Goal: Task Accomplishment & Management: Use online tool/utility

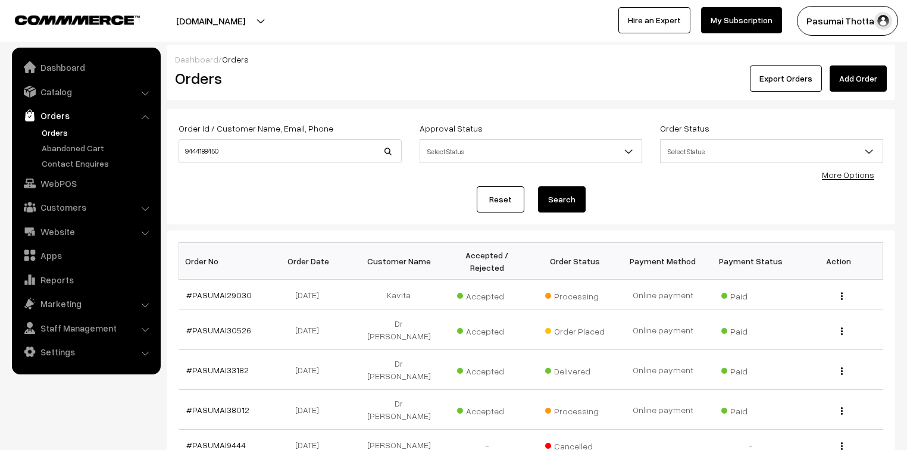
click at [59, 134] on link "Orders" at bounding box center [98, 132] width 118 height 12
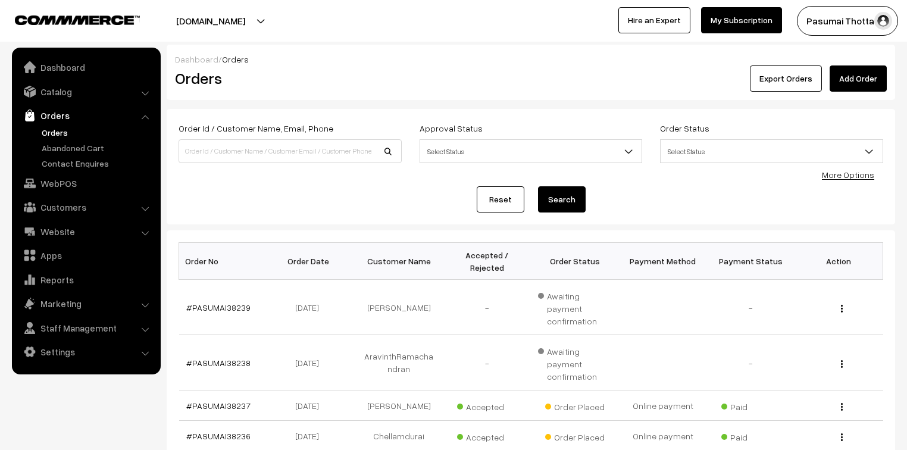
click at [872, 175] on link "More Options" at bounding box center [847, 175] width 52 height 10
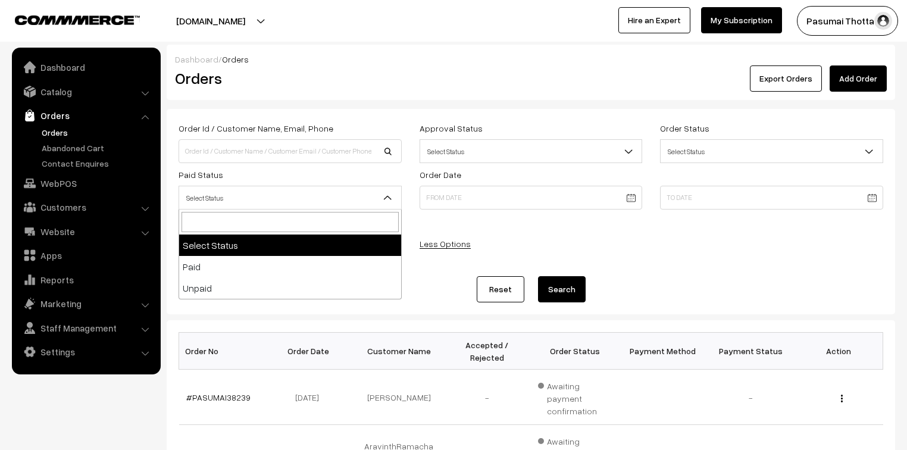
click at [286, 200] on span "Select Status" at bounding box center [290, 197] width 222 height 21
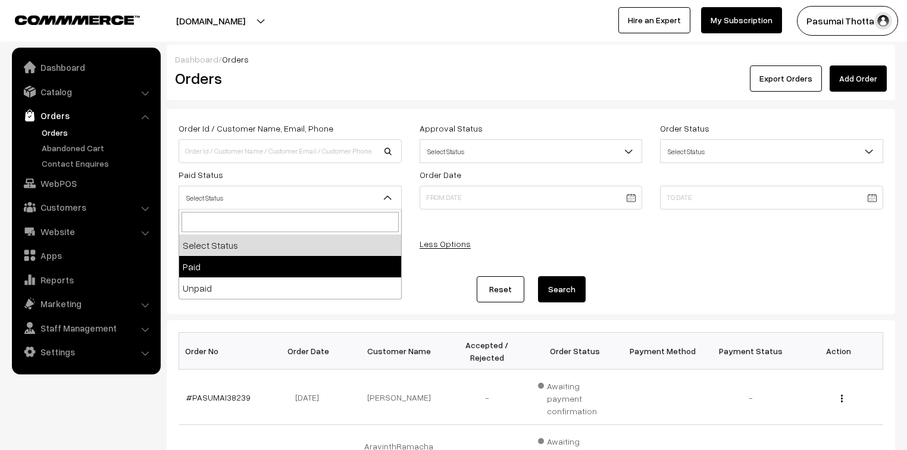
select select "1"
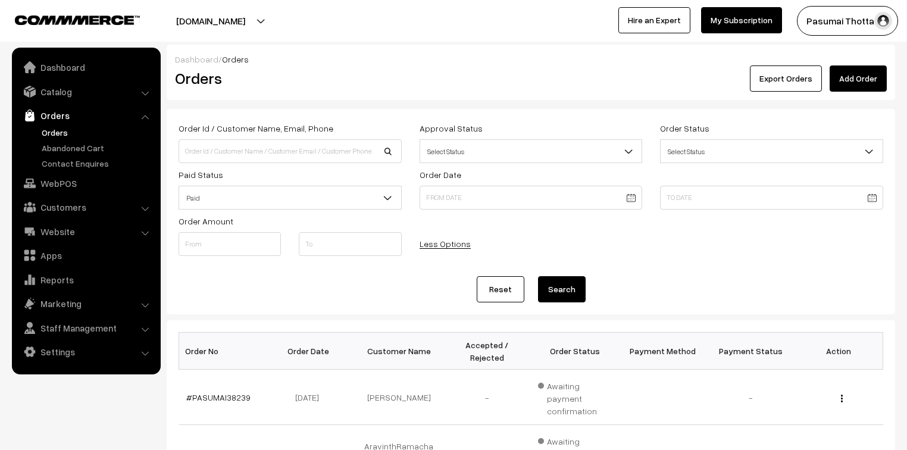
click at [554, 286] on button "Search" at bounding box center [562, 289] width 48 height 26
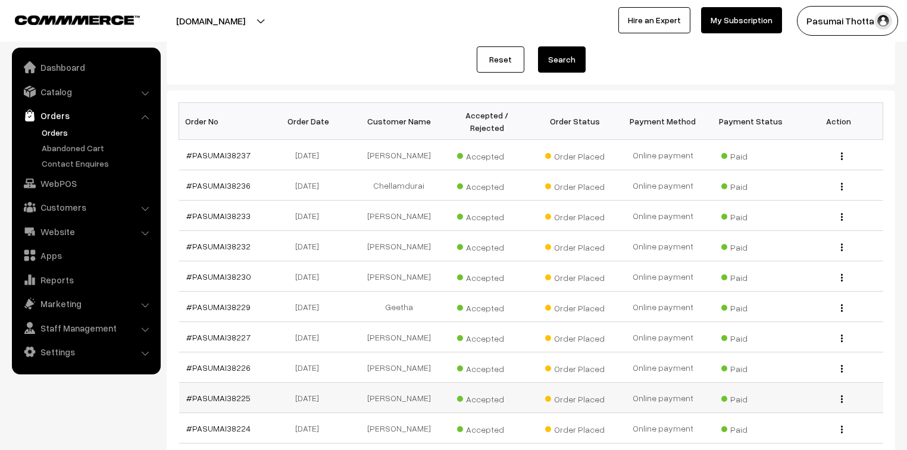
scroll to position [333, 0]
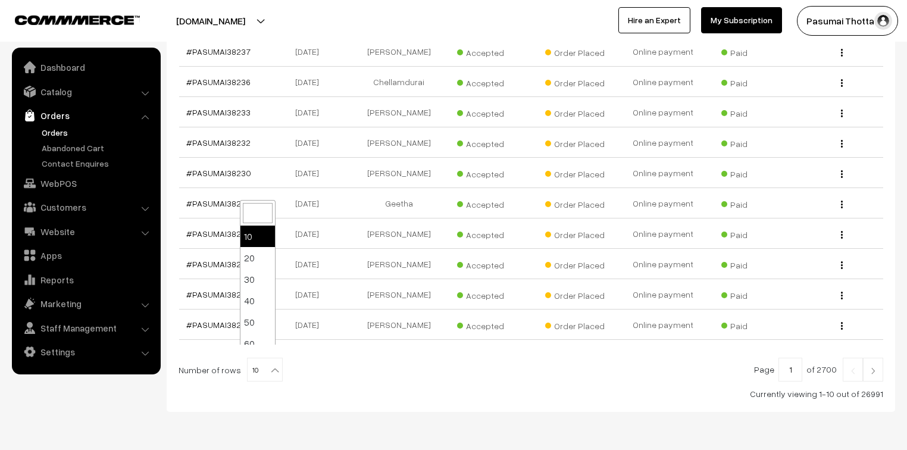
click at [274, 364] on b at bounding box center [275, 370] width 12 height 12
select select "100"
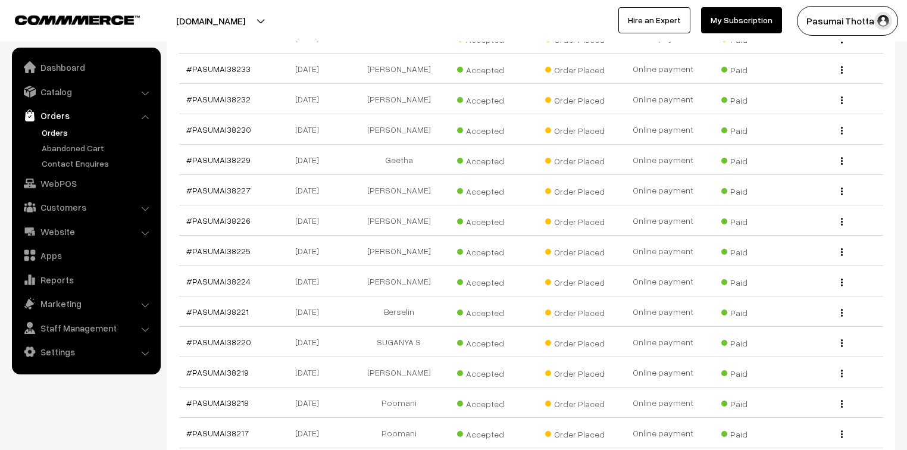
scroll to position [381, 0]
